Goal: Task Accomplishment & Management: Complete application form

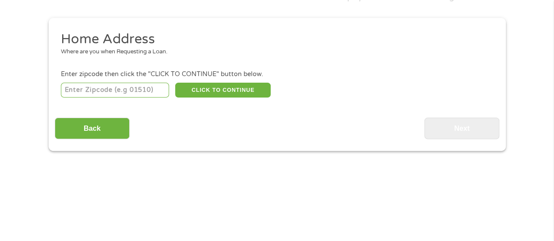
scroll to position [131, 0]
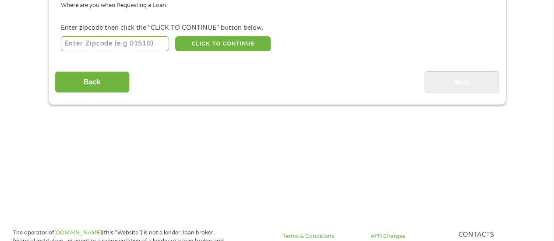
click at [140, 44] on input "number" at bounding box center [115, 43] width 108 height 15
type input "77469"
select select "[US_STATE]"
click at [215, 48] on button "CLICK TO CONTINUE" at bounding box center [222, 43] width 95 height 15
type input "77469"
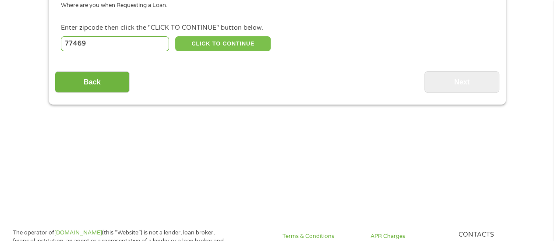
type input "[GEOGRAPHIC_DATA]"
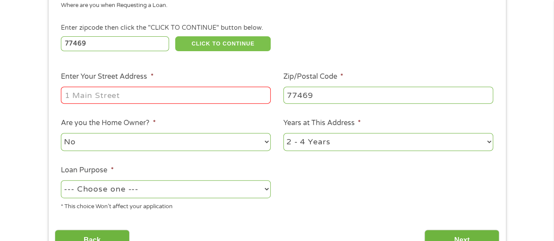
click at [175, 36] on button "CLICK TO CONTINUE" at bounding box center [222, 43] width 95 height 15
click at [96, 101] on input "Enter Your Street Address *" at bounding box center [166, 95] width 210 height 17
type input "[STREET_ADDRESS][PERSON_NAME]"
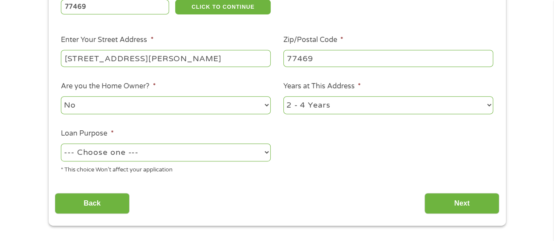
scroll to position [219, 0]
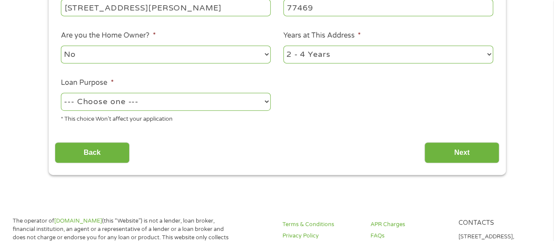
click at [195, 103] on select "--- Choose one --- Pay Bills Debt Consolidation Home Improvement Major Purchase…" at bounding box center [166, 102] width 210 height 18
select select "paybills"
click at [61, 93] on select "--- Choose one --- Pay Bills Debt Consolidation Home Improvement Major Purchase…" at bounding box center [166, 102] width 210 height 18
click at [447, 157] on input "Next" at bounding box center [461, 152] width 75 height 21
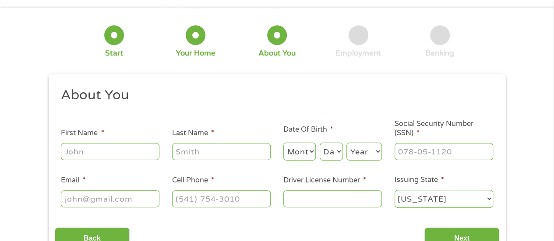
scroll to position [0, 0]
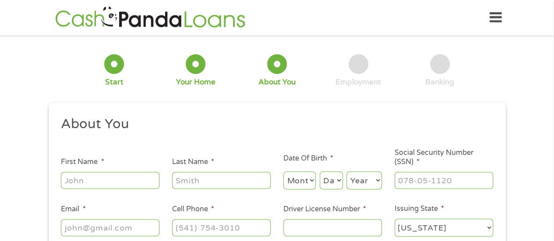
click at [105, 178] on input "First Name *" at bounding box center [110, 180] width 99 height 17
type input "[PERSON_NAME]"
type input "[PHONE_NUMBER]"
click at [307, 179] on select "Month 1 2 3 4 5 6 7 8 9 10 11 12" at bounding box center [299, 181] width 33 height 18
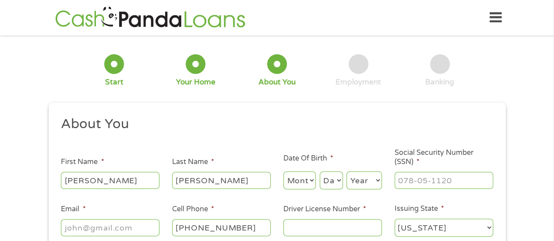
select select "7"
click at [283, 172] on select "Month 1 2 3 4 5 6 7 8 9 10 11 12" at bounding box center [299, 181] width 33 height 18
click at [325, 180] on select "Day 1 2 3 4 5 6 7 8 9 10 11 12 13 14 15 16 17 18 19 20 21 22 23 24 25 26 27 28 …" at bounding box center [331, 181] width 23 height 18
select select "10"
click at [320, 172] on select "Day 1 2 3 4 5 6 7 8 9 10 11 12 13 14 15 16 17 18 19 20 21 22 23 24 25 26 27 28 …" at bounding box center [331, 181] width 23 height 18
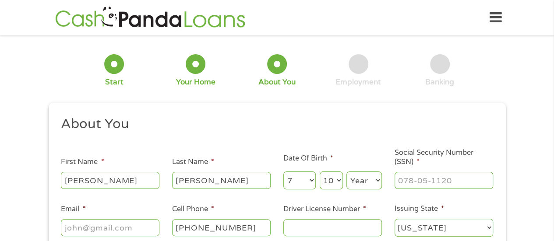
click at [357, 171] on div "Year Year [DATE] 2006 2005 2004 2003 2002 2001 2000 1999 1998 1997 1996 1995 19…" at bounding box center [364, 180] width 35 height 21
click at [359, 180] on select "Year [DATE] 2006 2005 2004 2003 2002 2001 2000 1999 1998 1997 1996 1995 1994 19…" at bounding box center [364, 181] width 35 height 18
select select "1983"
click at [347, 172] on select "Year [DATE] 2006 2005 2004 2003 2002 2001 2000 1999 1998 1997 1996 1995 1994 19…" at bounding box center [364, 181] width 35 height 18
click at [427, 177] on input "___-__-____" at bounding box center [444, 180] width 99 height 17
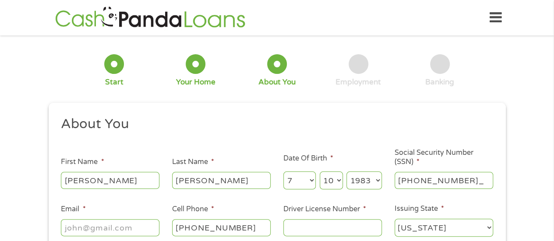
type input "457-99-6470"
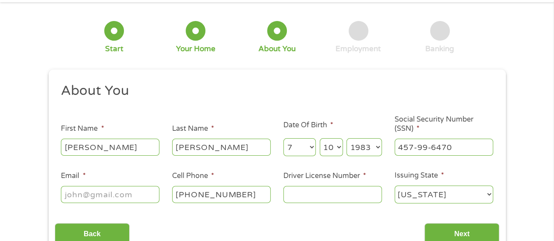
scroll to position [88, 0]
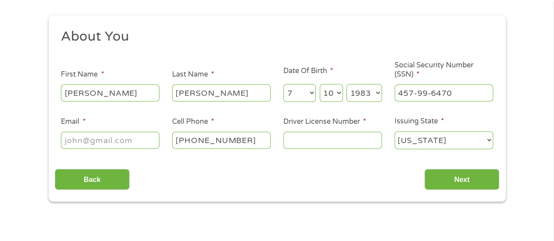
click at [129, 137] on input "Email *" at bounding box center [110, 140] width 99 height 17
type input "[EMAIL_ADDRESS][DOMAIN_NAME]"
click at [353, 137] on input "Driver License Number *" at bounding box center [332, 140] width 99 height 17
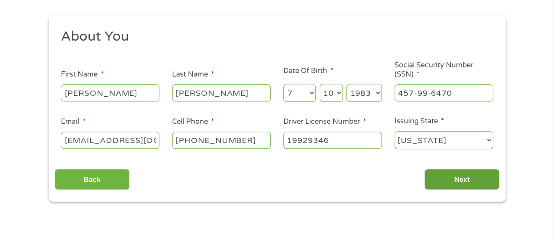
type input "19929346"
click at [474, 183] on input "Next" at bounding box center [461, 179] width 75 height 21
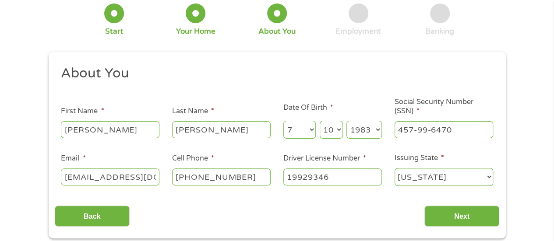
scroll to position [131, 0]
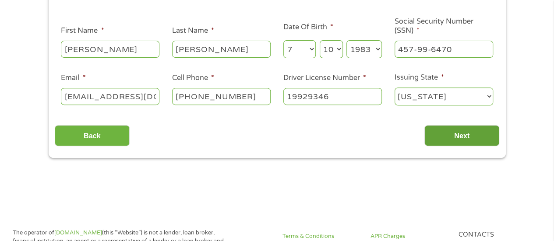
click at [453, 134] on input "Next" at bounding box center [461, 135] width 75 height 21
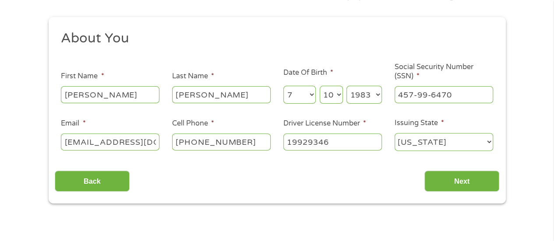
scroll to position [88, 0]
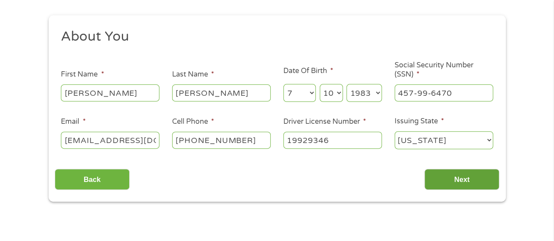
click at [455, 181] on input "Next" at bounding box center [461, 179] width 75 height 21
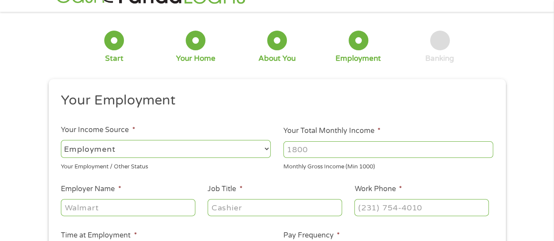
scroll to position [44, 0]
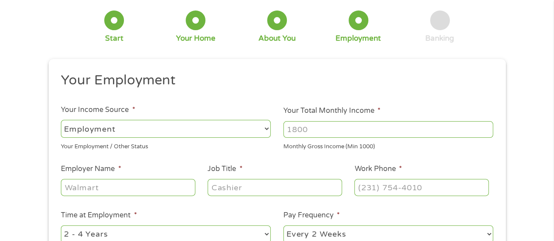
click at [170, 128] on select "--- Choose one --- Employment [DEMOGRAPHIC_DATA] Benefits" at bounding box center [166, 129] width 210 height 18
click at [61, 120] on select "--- Choose one --- Employment [DEMOGRAPHIC_DATA] Benefits" at bounding box center [166, 129] width 210 height 18
click at [358, 124] on input "Your Total Monthly Income *" at bounding box center [388, 129] width 210 height 17
click at [486, 134] on input "Your Total Monthly Income *" at bounding box center [388, 129] width 210 height 17
type input "4500"
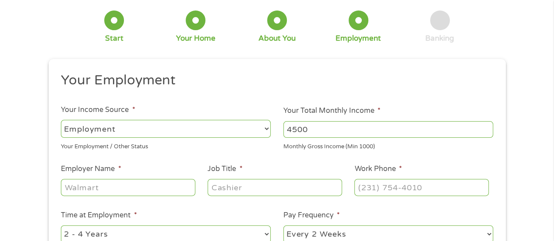
click at [101, 191] on input "Employer Name *" at bounding box center [128, 187] width 134 height 17
click at [99, 190] on input "la p" at bounding box center [128, 187] width 134 height 17
type input "la porte"
type input "teacher"
type input "[PHONE_NUMBER]"
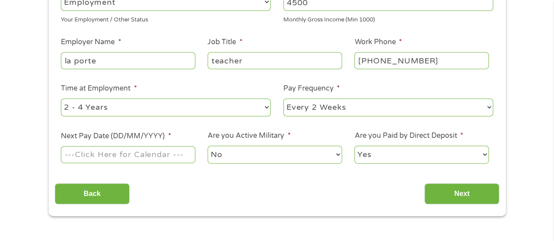
scroll to position [175, 0]
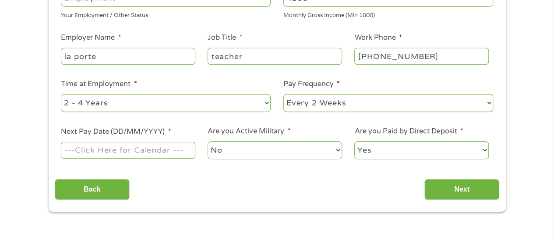
click at [152, 108] on select "--- Choose one --- 1 Year or less 1 - 2 Years 2 - 4 Years Over 4 Years" at bounding box center [166, 103] width 210 height 18
select select "60months"
click at [61, 94] on select "--- Choose one --- 1 Year or less 1 - 2 Years 2 - 4 Years Over 4 Years" at bounding box center [166, 103] width 210 height 18
click at [167, 150] on input "Next Pay Date (DD/MM/YYYY) *" at bounding box center [128, 150] width 134 height 17
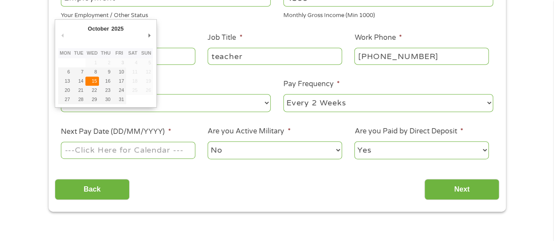
type input "[DATE]"
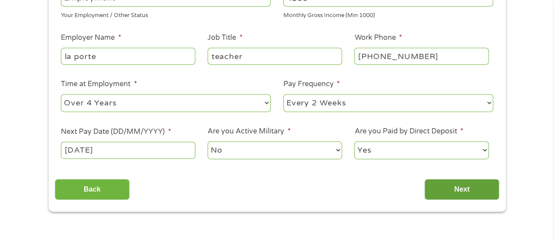
click at [461, 190] on input "Next" at bounding box center [461, 189] width 75 height 21
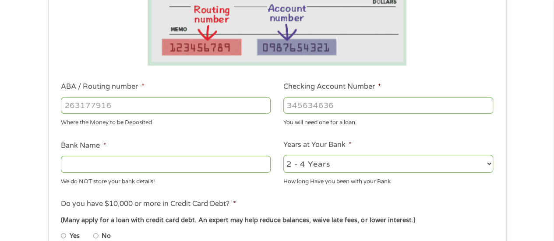
scroll to position [263, 0]
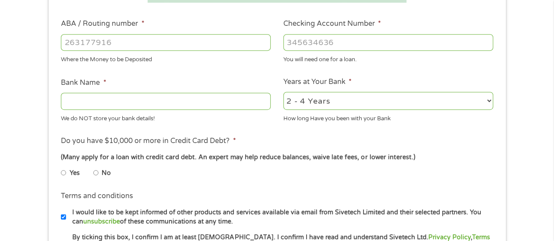
click at [159, 45] on input "ABA / Routing number *" at bounding box center [166, 42] width 210 height 17
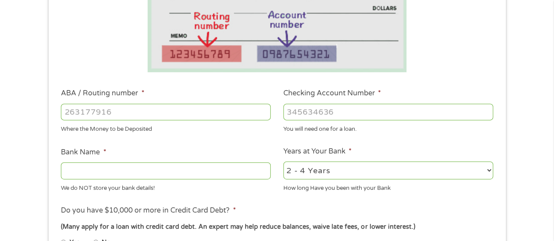
scroll to position [192, 0]
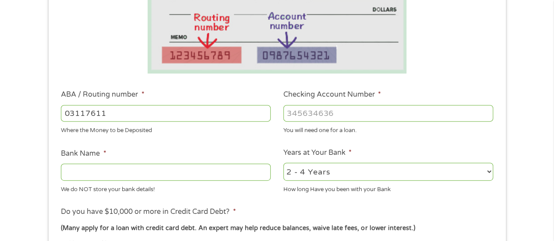
type input "031176110"
type input "CAPITAL ONE NA"
type input "031176110"
click at [376, 113] on input "Checking Account Number *" at bounding box center [388, 113] width 210 height 17
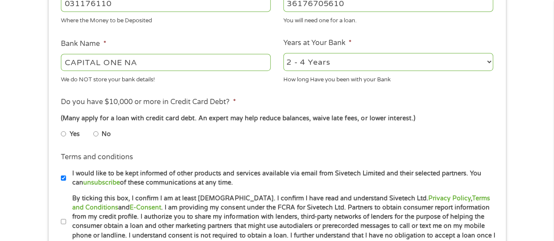
scroll to position [367, 0]
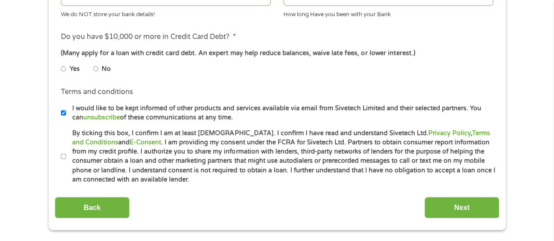
type input "36176705610"
click at [92, 67] on li "Yes" at bounding box center [77, 68] width 32 height 17
click at [96, 67] on input "No" at bounding box center [95, 69] width 5 height 14
radio input "true"
click at [63, 112] on input "I would like to be kept informed of other products and services available via e…" at bounding box center [63, 113] width 5 height 14
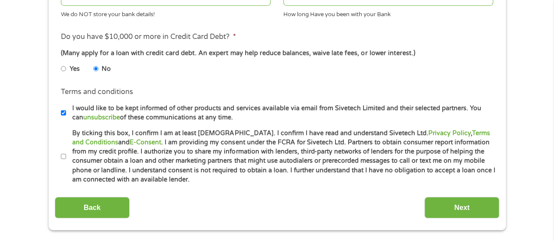
checkbox input "false"
click at [64, 154] on input "By ticking this box, I confirm I am at least [DEMOGRAPHIC_DATA]. I confirm I ha…" at bounding box center [63, 157] width 5 height 14
checkbox input "true"
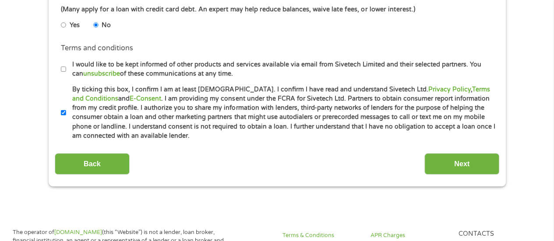
scroll to position [411, 0]
click at [449, 173] on input "Next" at bounding box center [461, 163] width 75 height 21
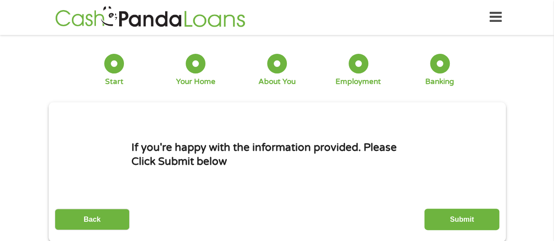
scroll to position [0, 0]
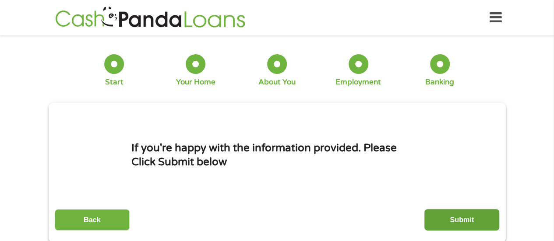
click at [462, 218] on input "Submit" at bounding box center [461, 219] width 75 height 21
